Goal: Information Seeking & Learning: Learn about a topic

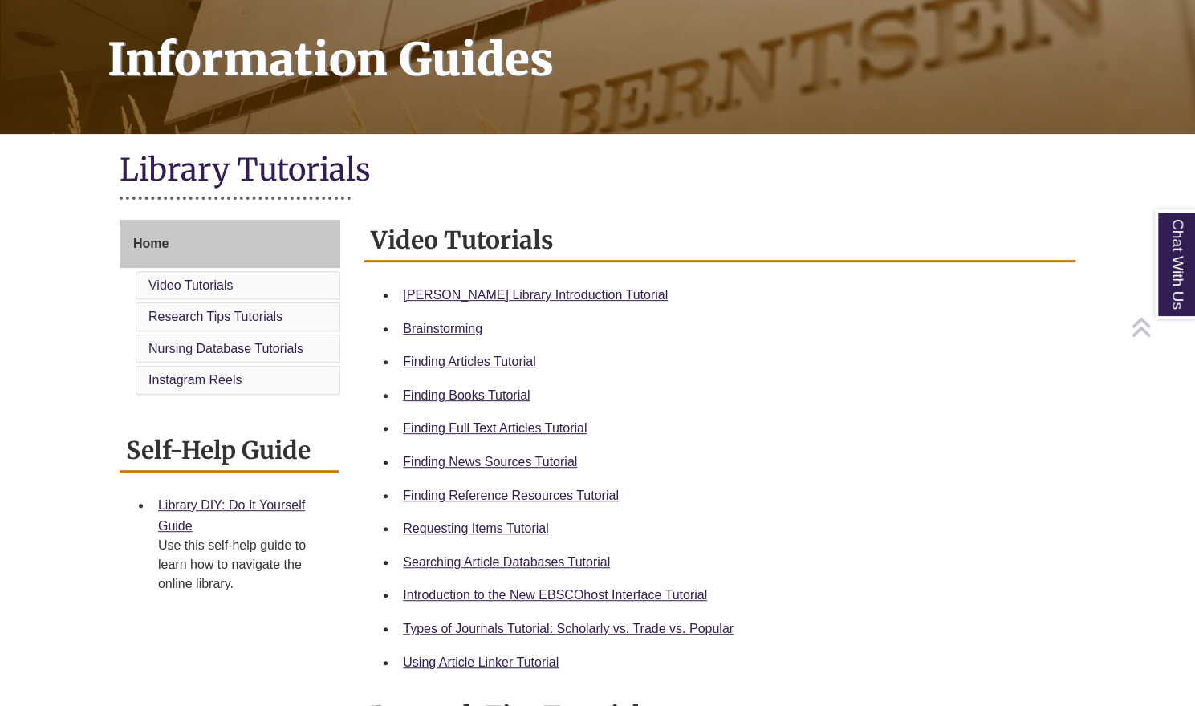
scroll to position [233, 0]
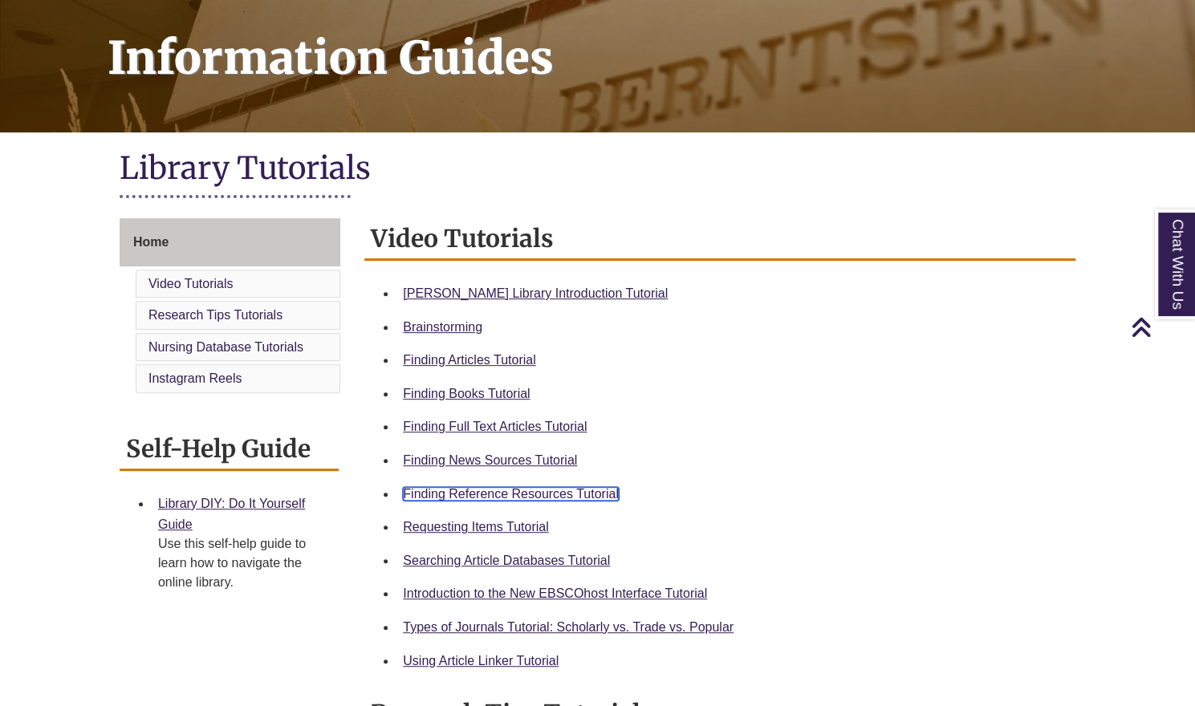
click at [574, 493] on link "Finding Reference Resources Tutorial" at bounding box center [511, 494] width 216 height 14
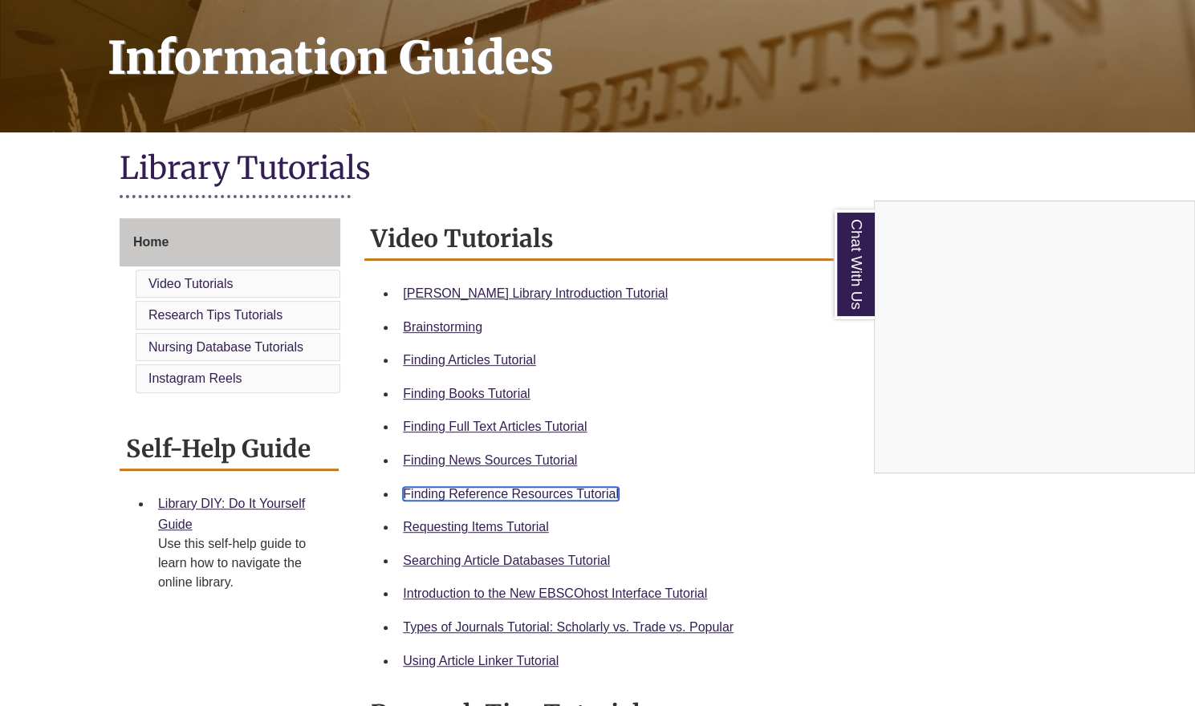
scroll to position [215, 0]
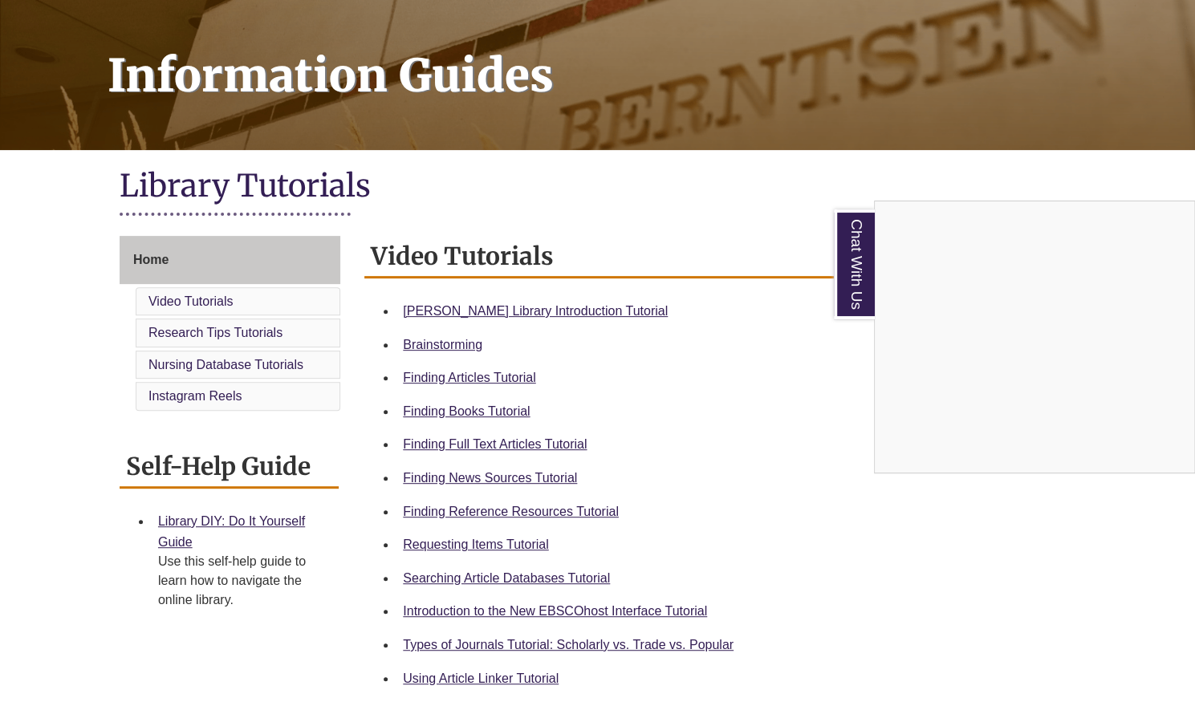
click at [167, 264] on div "Chat With Us" at bounding box center [597, 353] width 1195 height 706
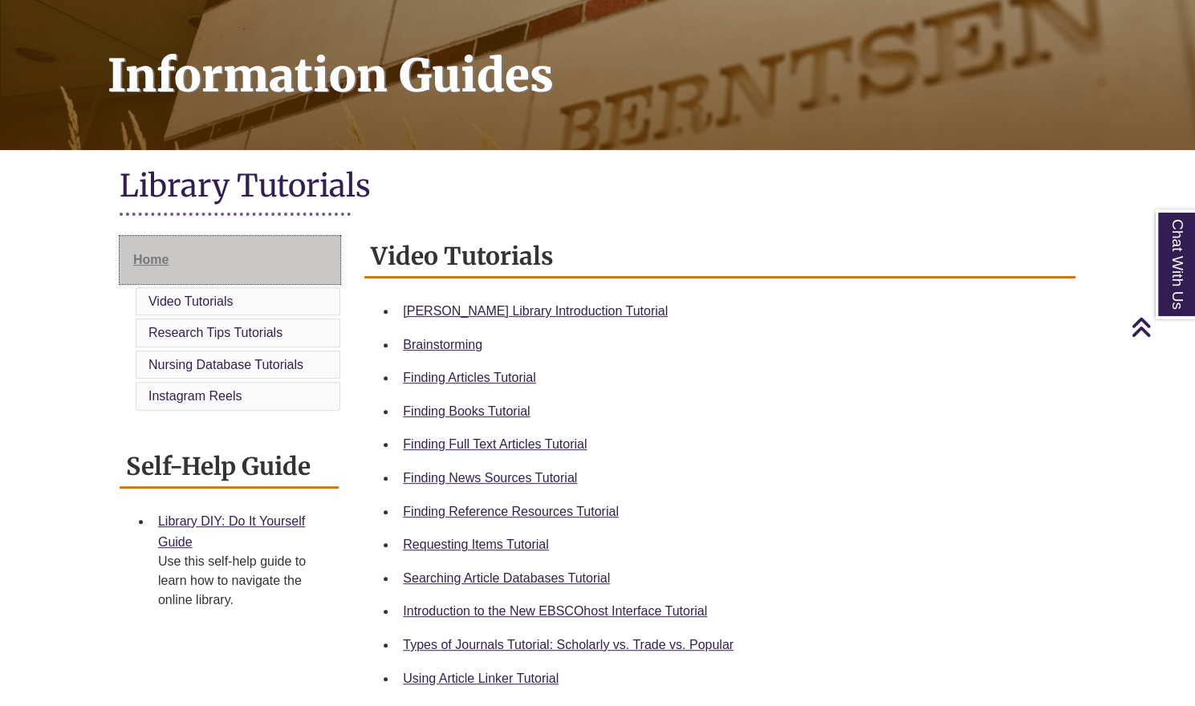
click at [142, 254] on span "Home" at bounding box center [150, 260] width 35 height 14
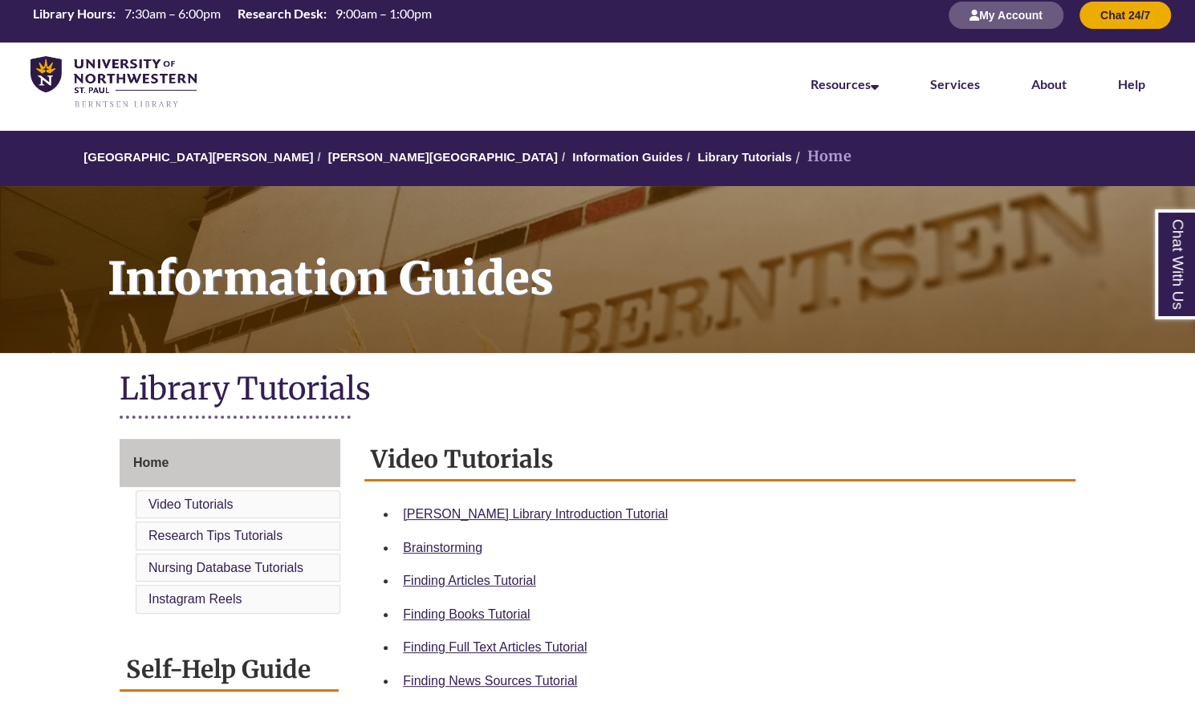
scroll to position [13, 0]
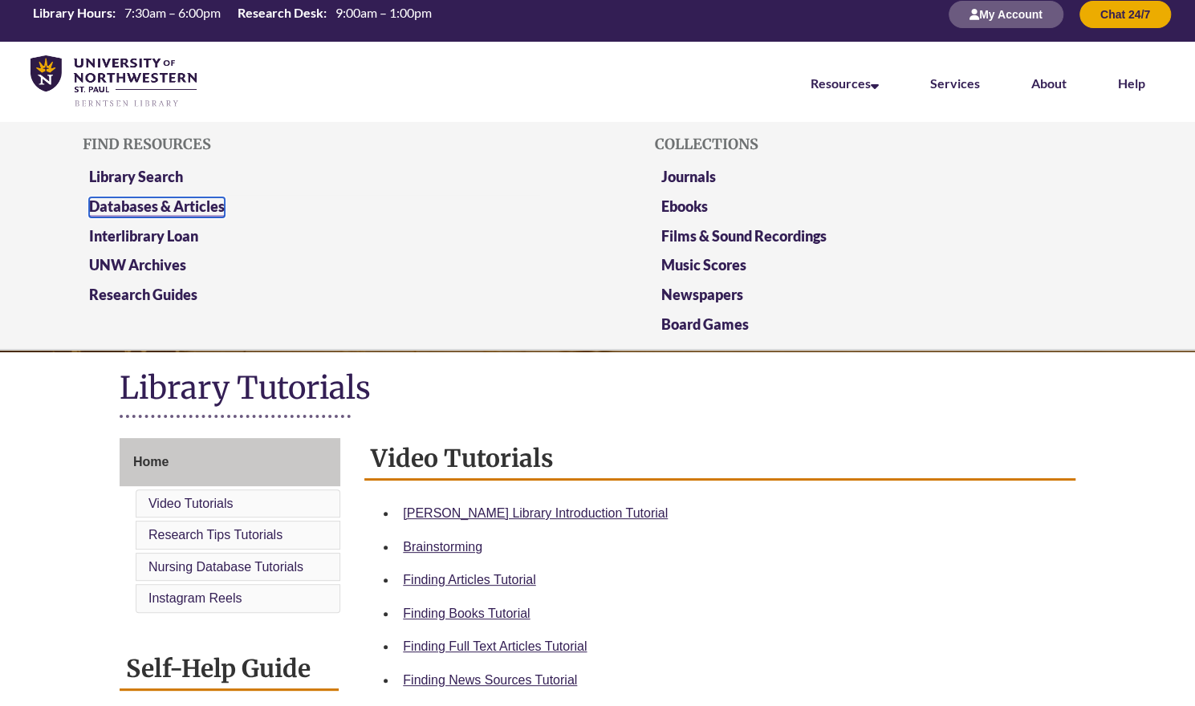
click at [183, 205] on link "Databases & Articles" at bounding box center [157, 207] width 136 height 20
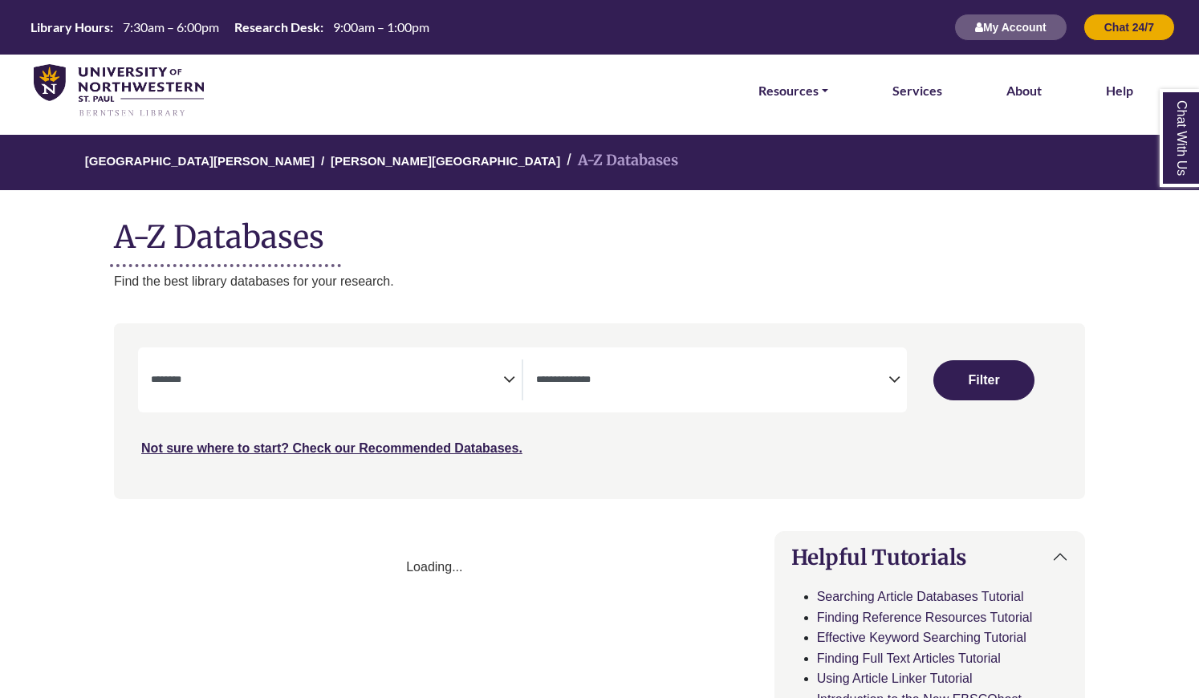
select select "Database Subject Filter"
select select "Database Types Filter"
select select "Database Subject Filter"
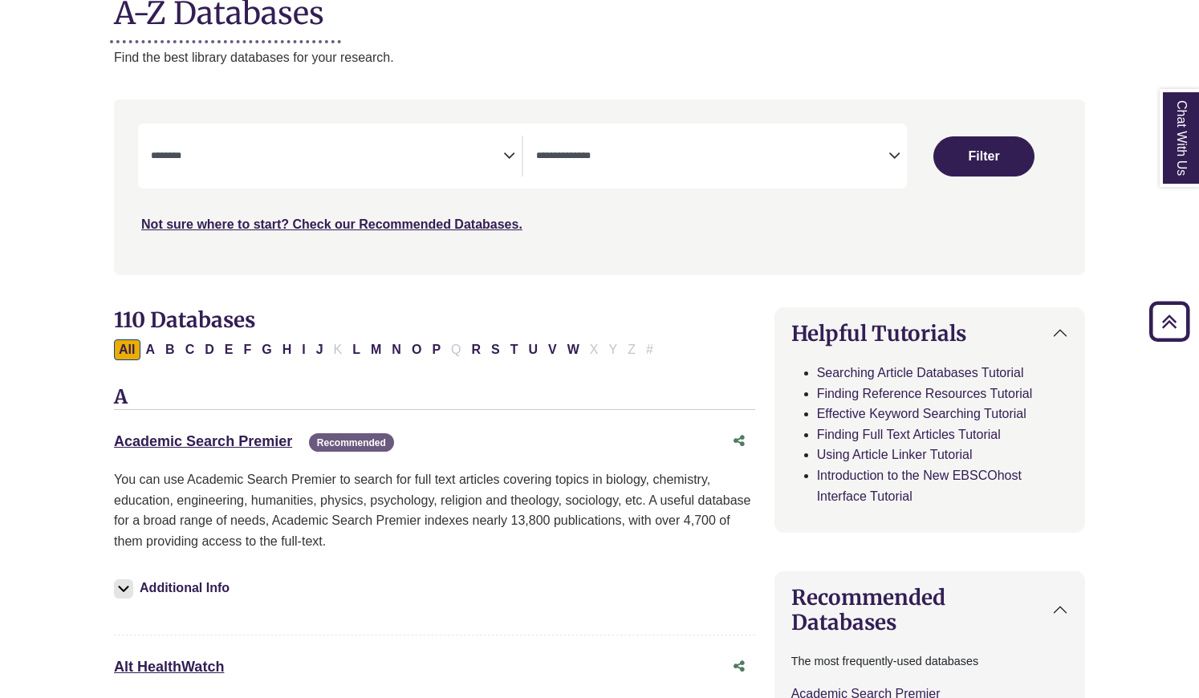
scroll to position [225, 0]
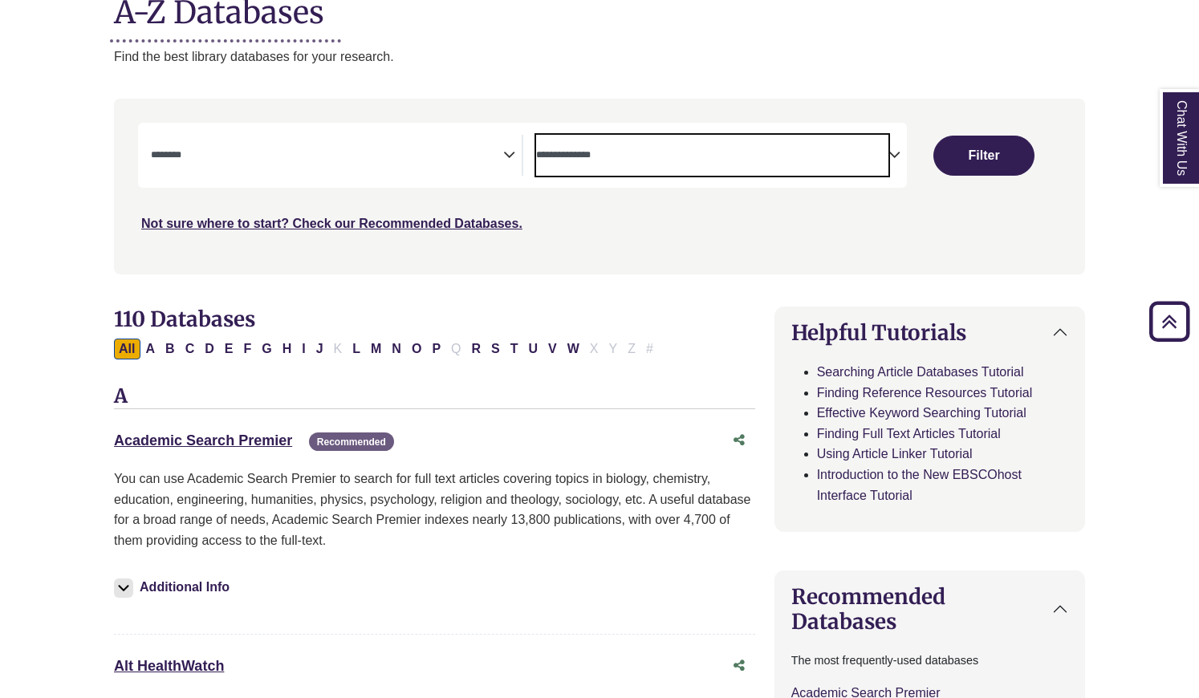
click at [691, 169] on span "Search filters" at bounding box center [712, 155] width 352 height 41
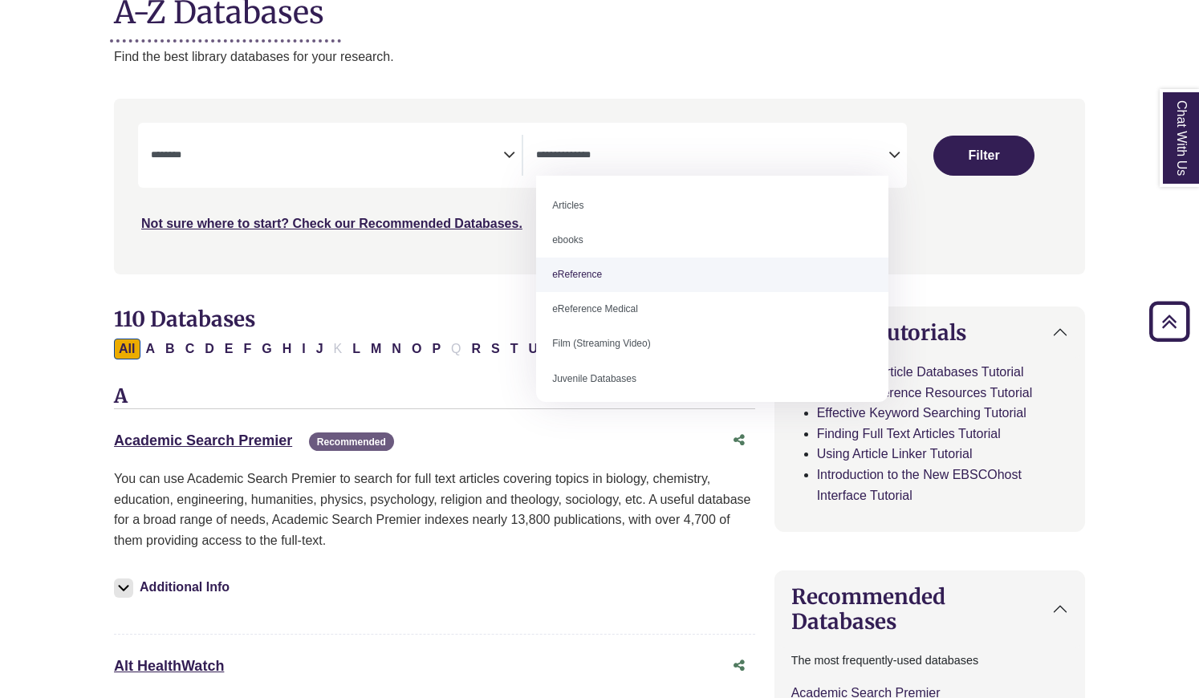
select select "*****"
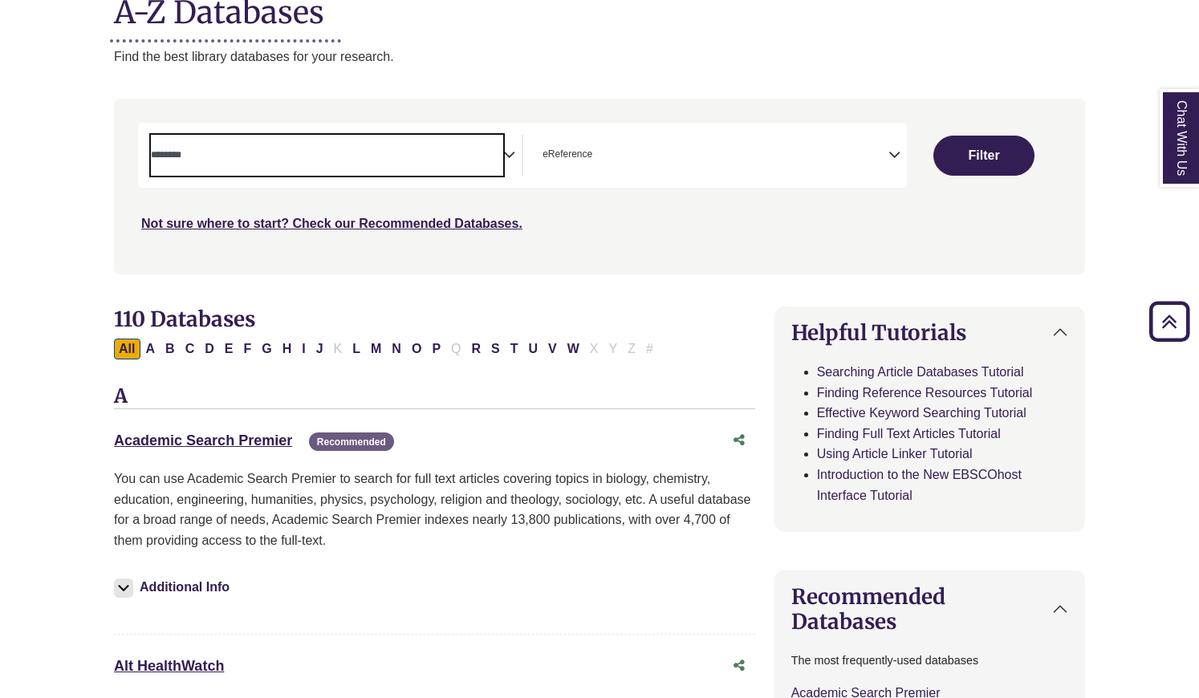
click at [375, 165] on span "Search filters" at bounding box center [327, 155] width 352 height 41
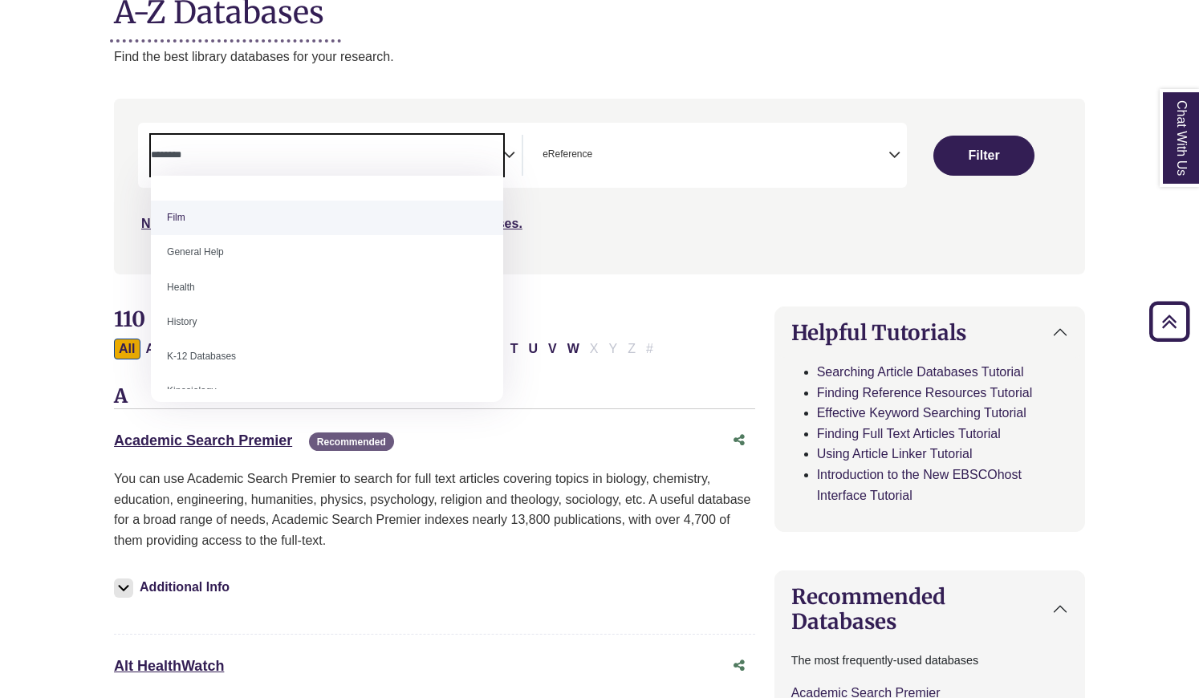
scroll to position [645, 0]
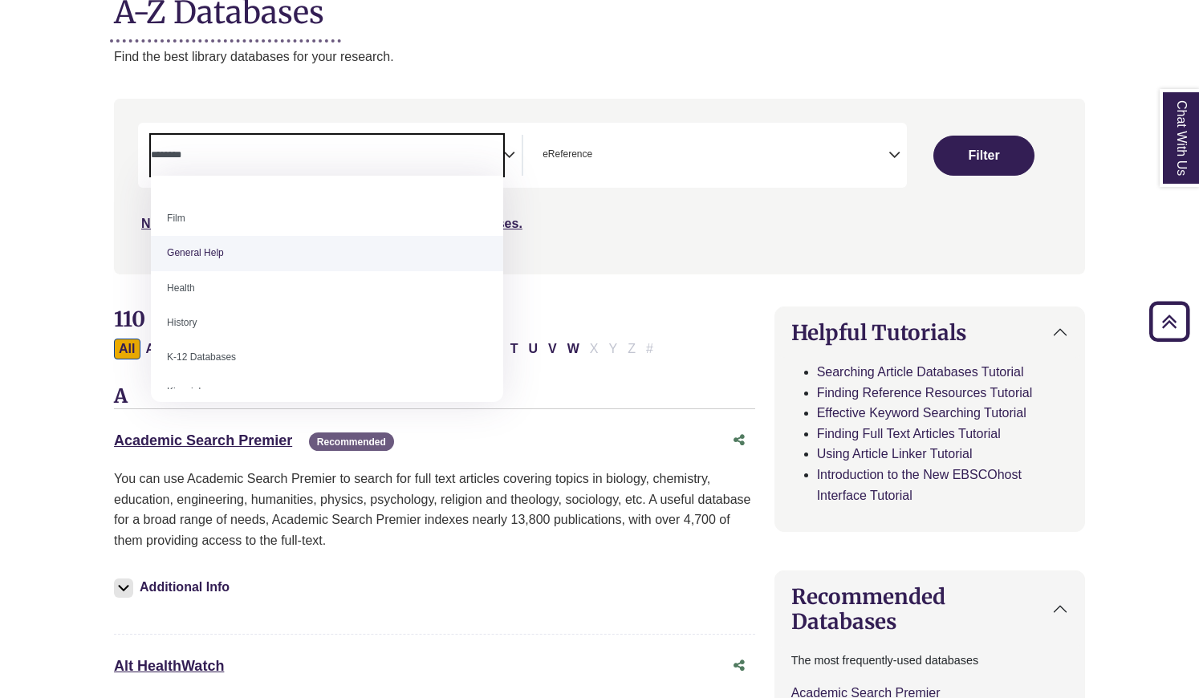
select select "*****"
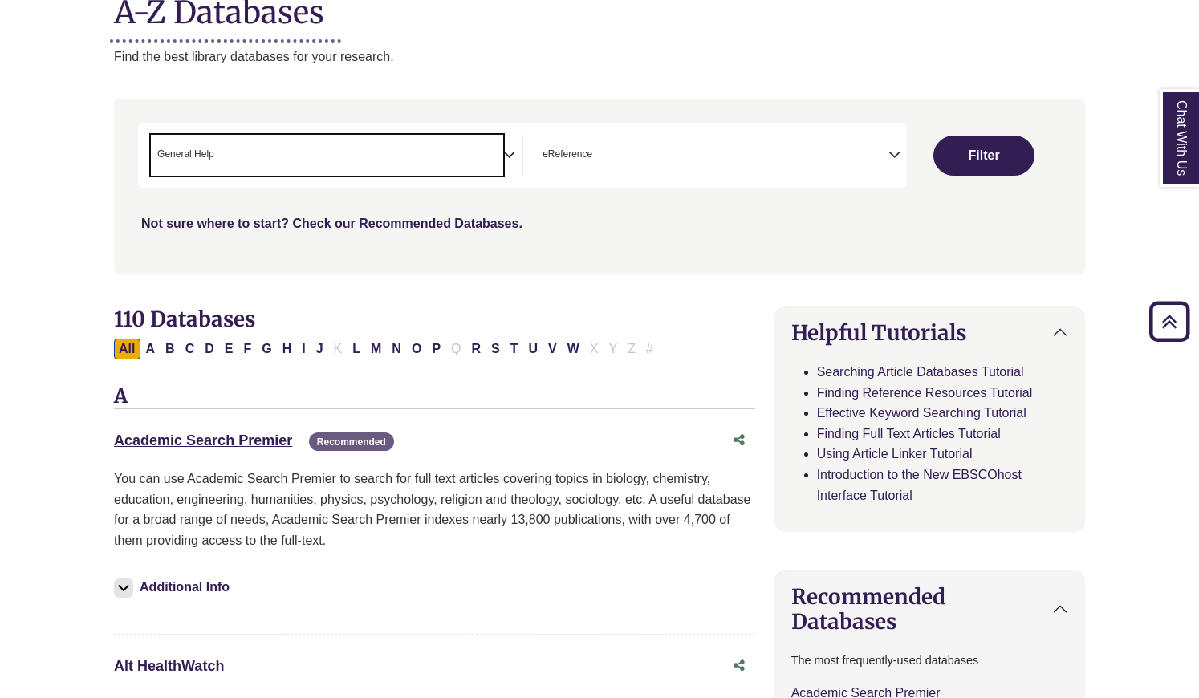
scroll to position [315, 0]
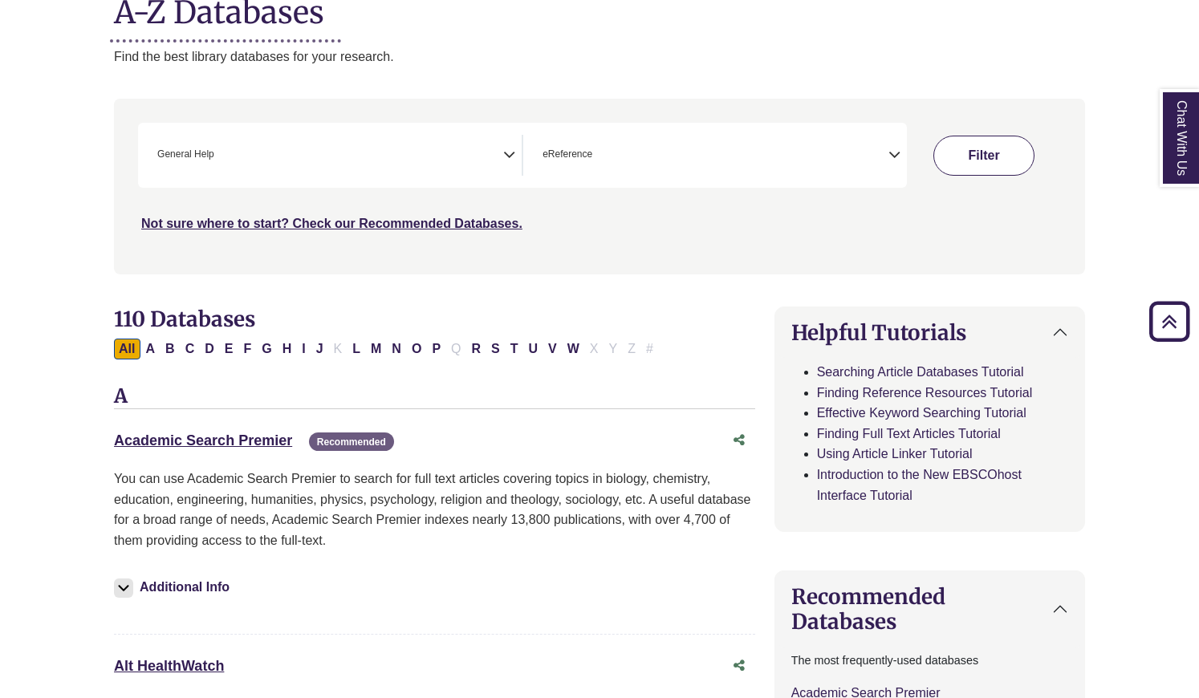
click at [1003, 165] on button "Filter" at bounding box center [983, 156] width 101 height 40
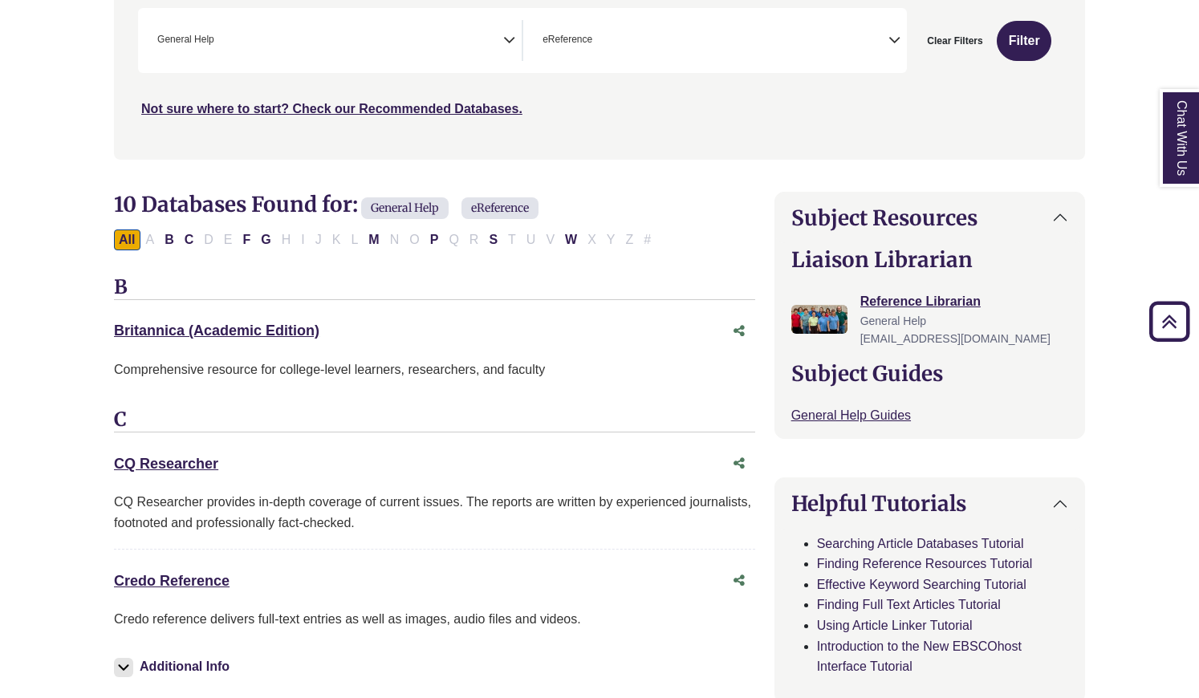
scroll to position [351, 0]
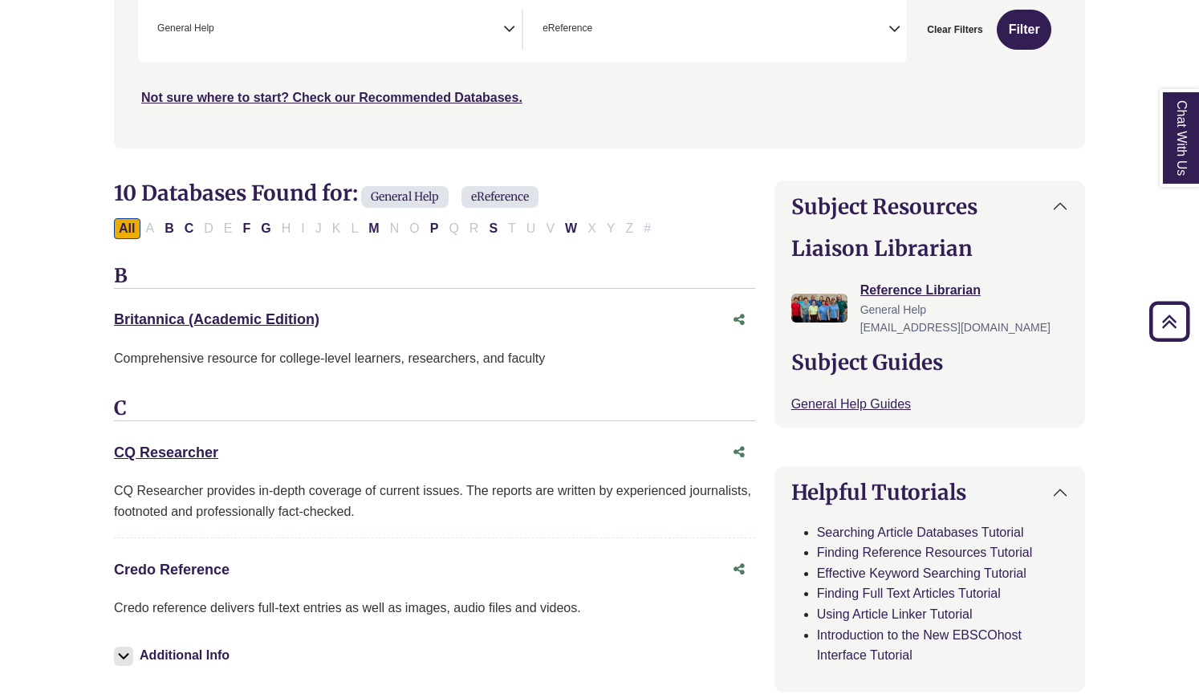
click at [165, 565] on link "Credo Reference This link opens in a new window" at bounding box center [172, 570] width 116 height 16
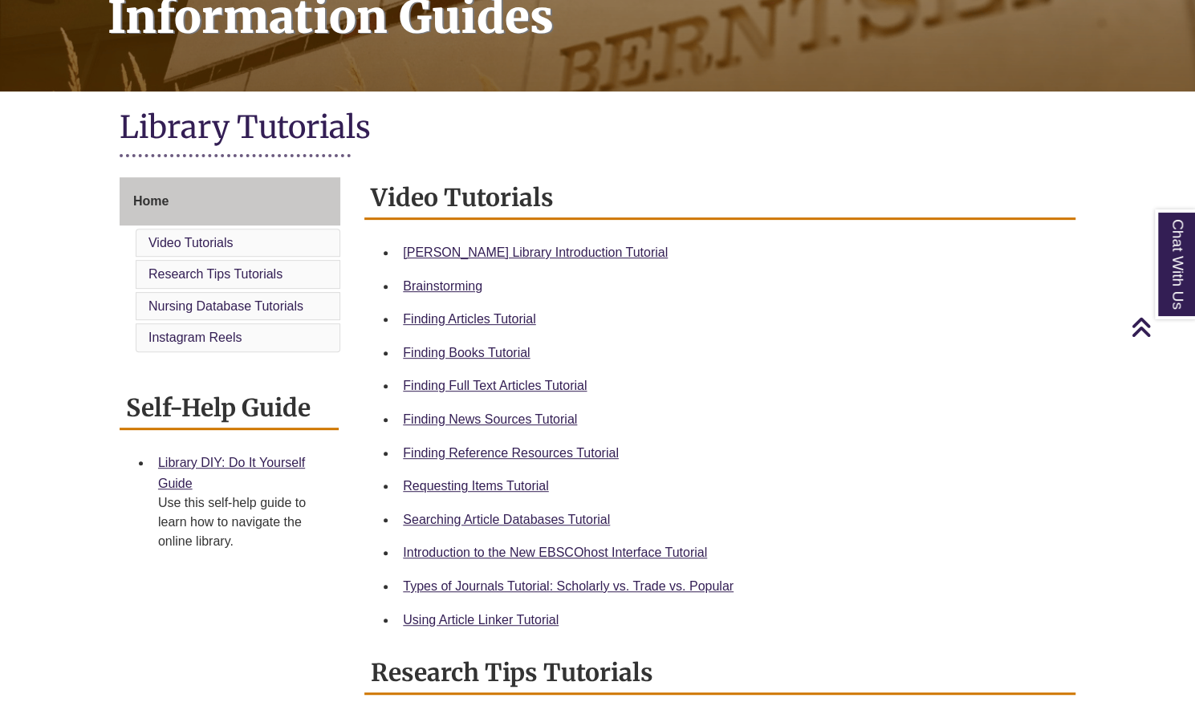
scroll to position [273, 0]
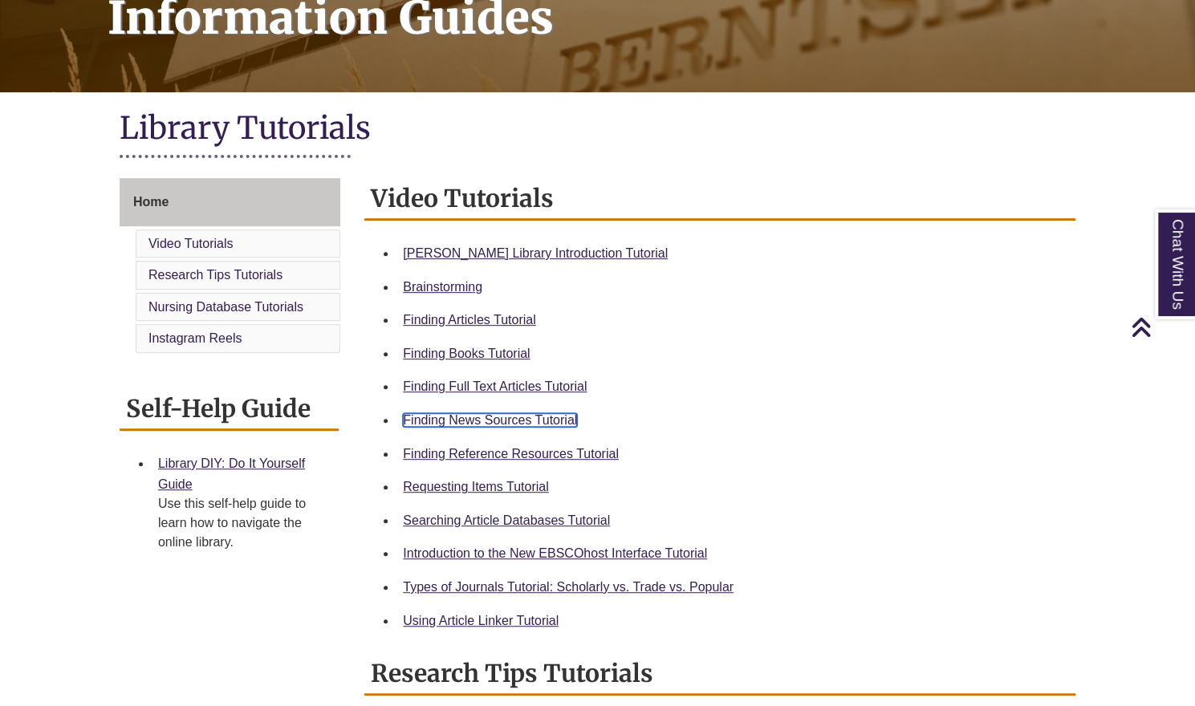
click at [488, 420] on link "Finding News Sources Tutorial" at bounding box center [490, 420] width 174 height 14
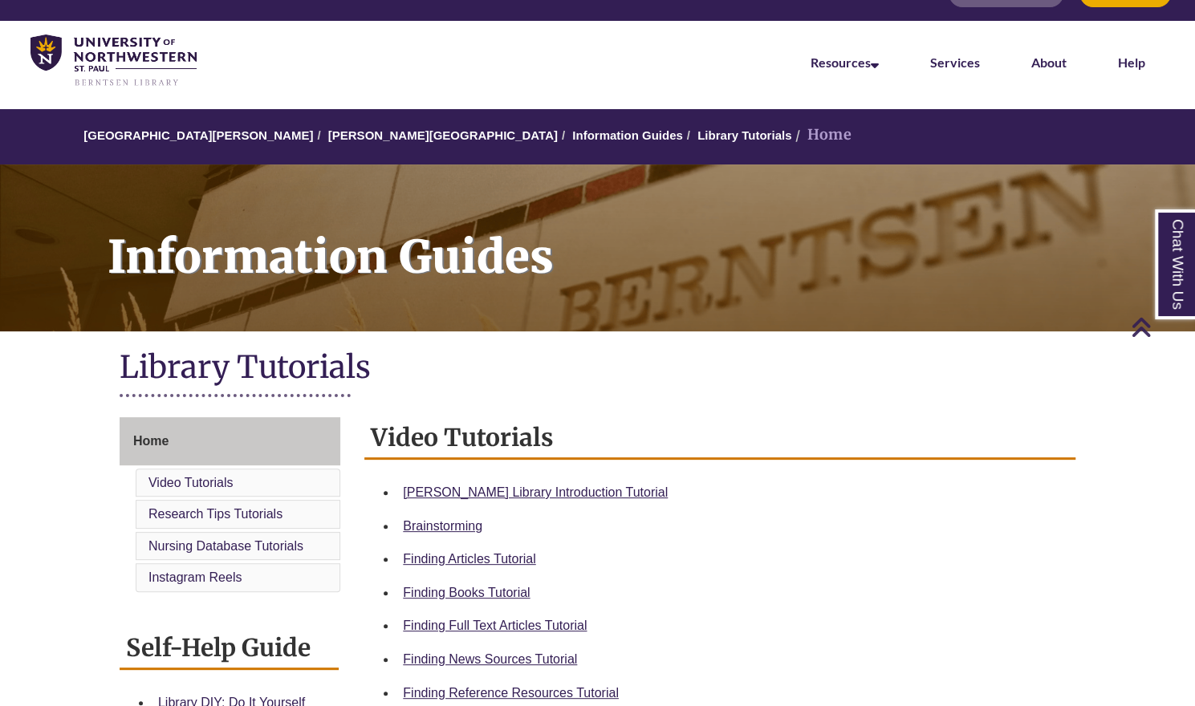
scroll to position [0, 0]
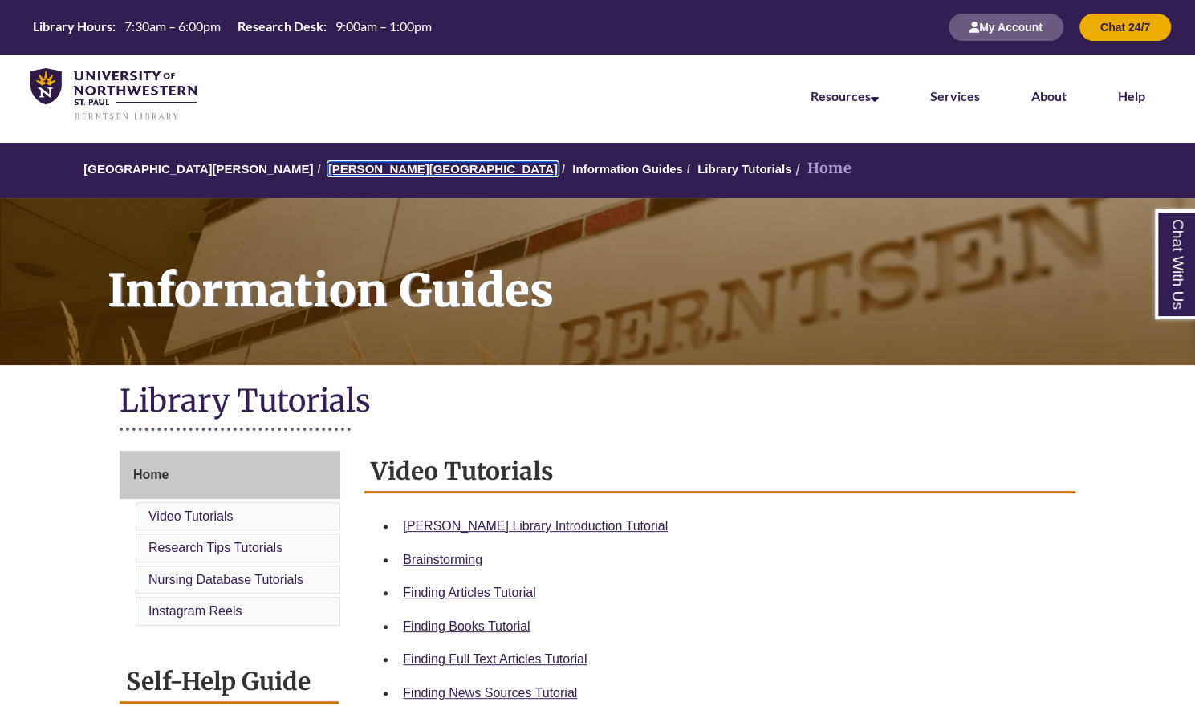
click at [339, 168] on link "[PERSON_NAME][GEOGRAPHIC_DATA]" at bounding box center [442, 169] width 229 height 14
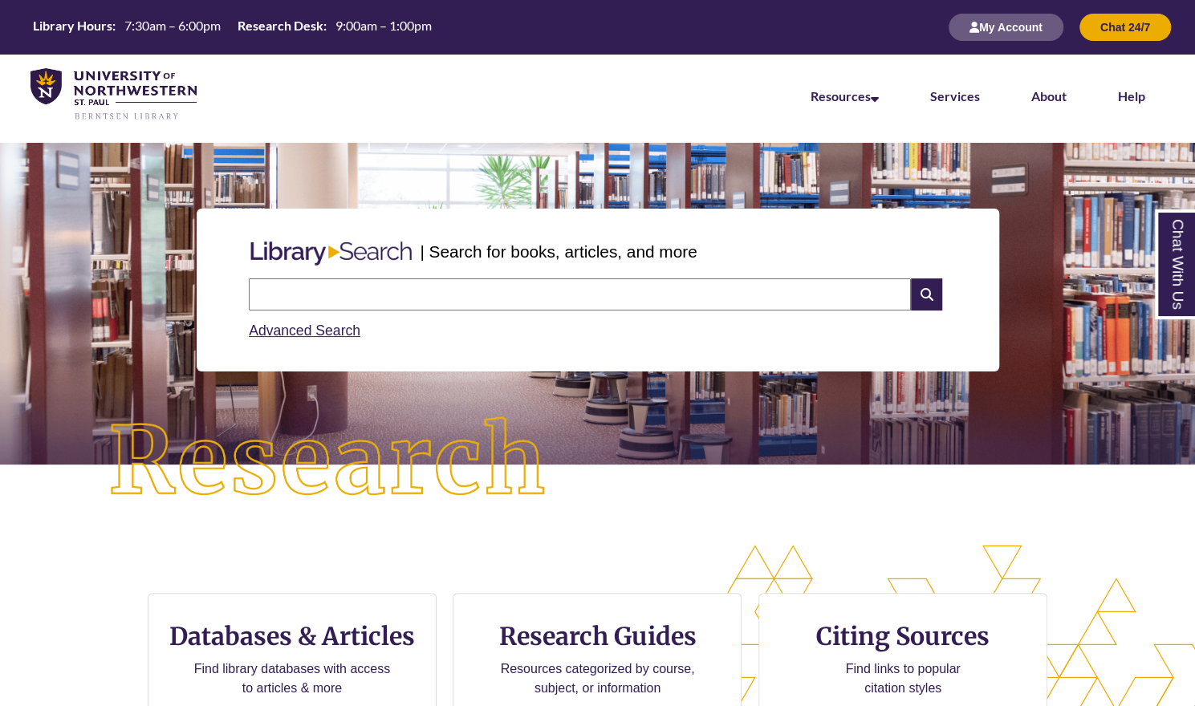
click at [341, 299] on input "text" at bounding box center [580, 294] width 662 height 32
click at [369, 294] on input "text" at bounding box center [580, 294] width 662 height 32
click at [364, 293] on input "text" at bounding box center [580, 294] width 662 height 32
click at [442, 291] on input "**********" at bounding box center [580, 294] width 662 height 32
type input "**********"
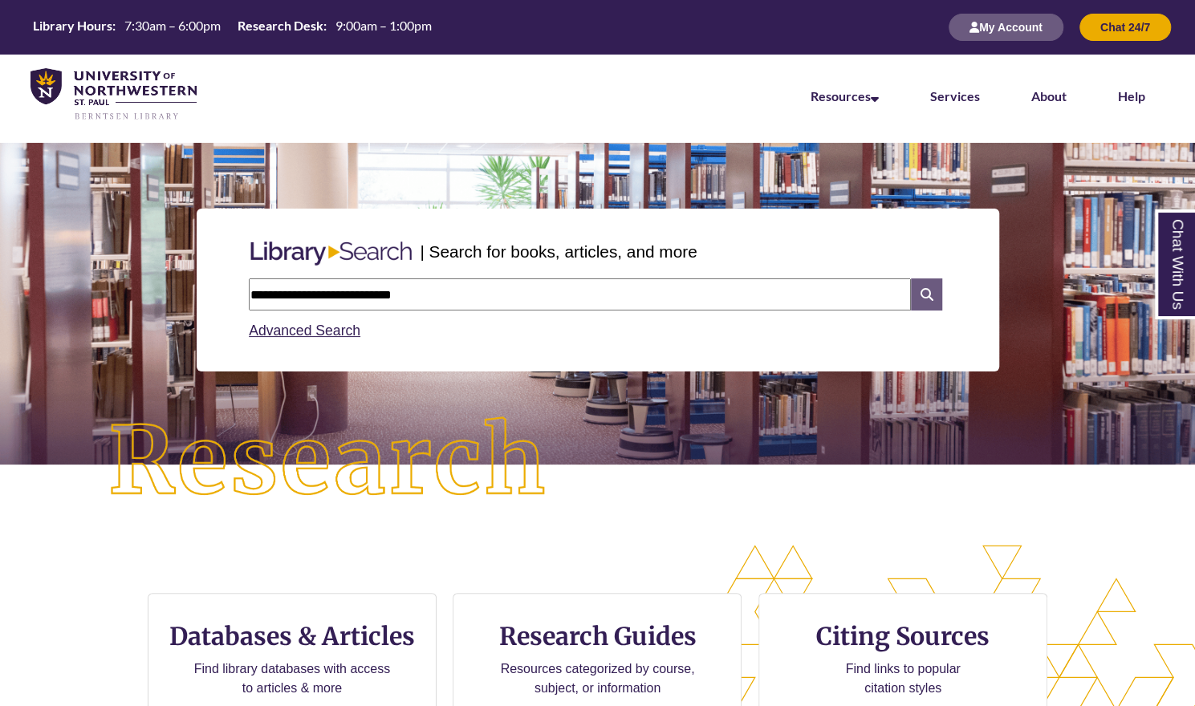
click at [923, 301] on icon at bounding box center [926, 294] width 30 height 32
